Goal: Information Seeking & Learning: Learn about a topic

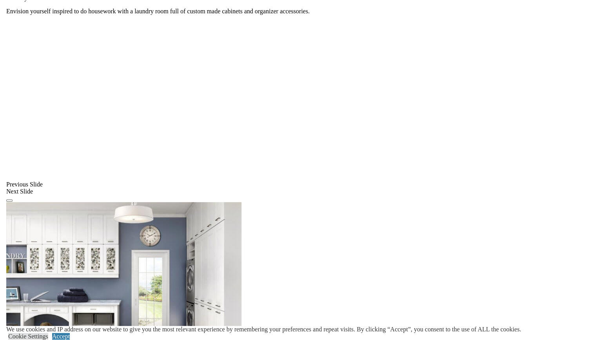
scroll to position [561, 0]
